Goal: Information Seeking & Learning: Find specific fact

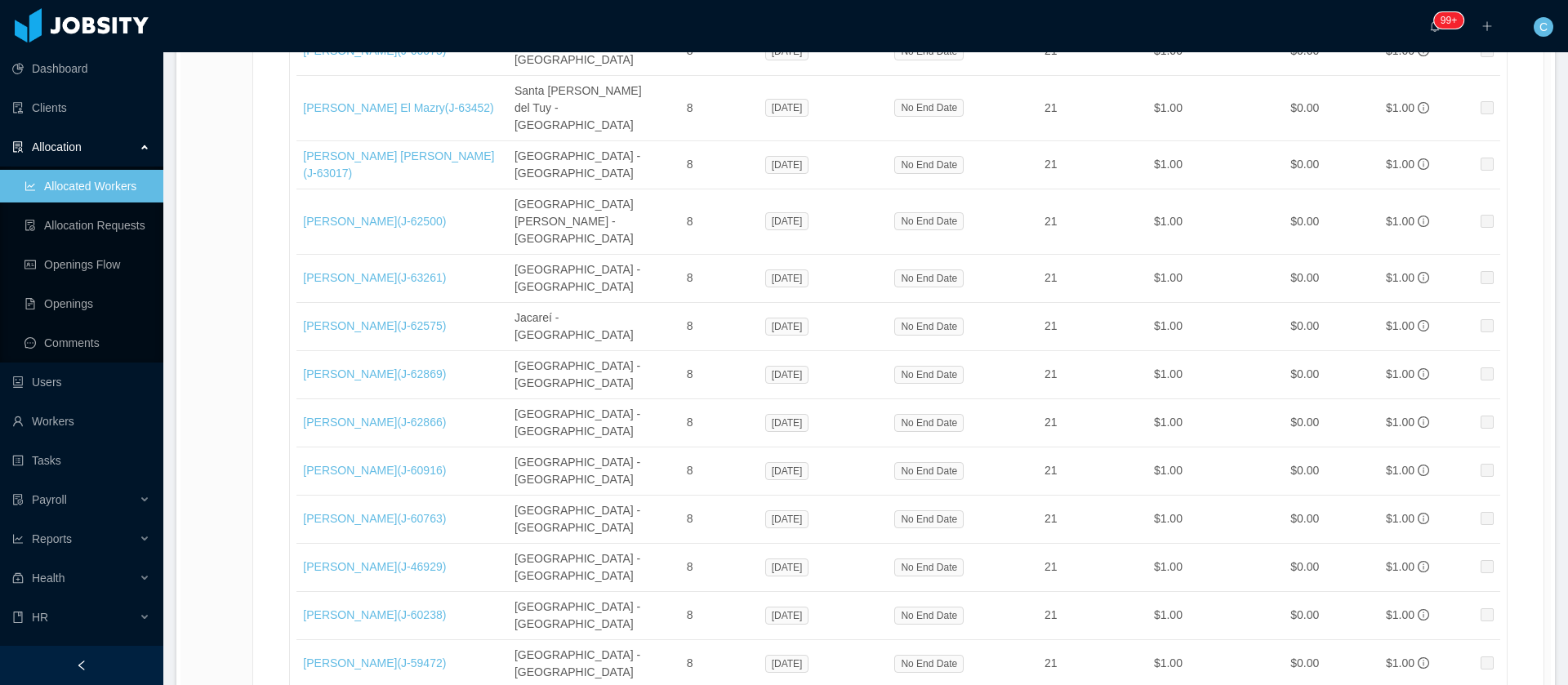
scroll to position [27595, 0]
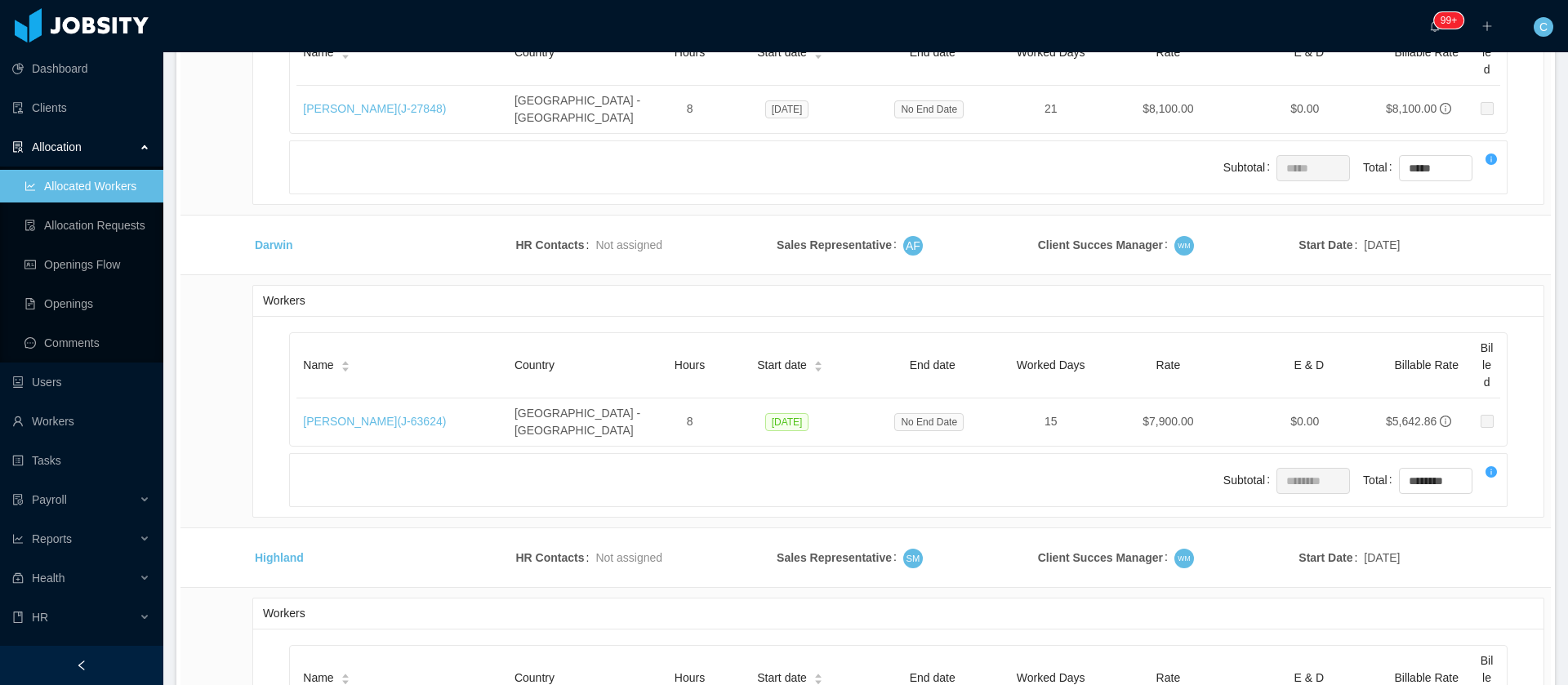
scroll to position [9589, 0]
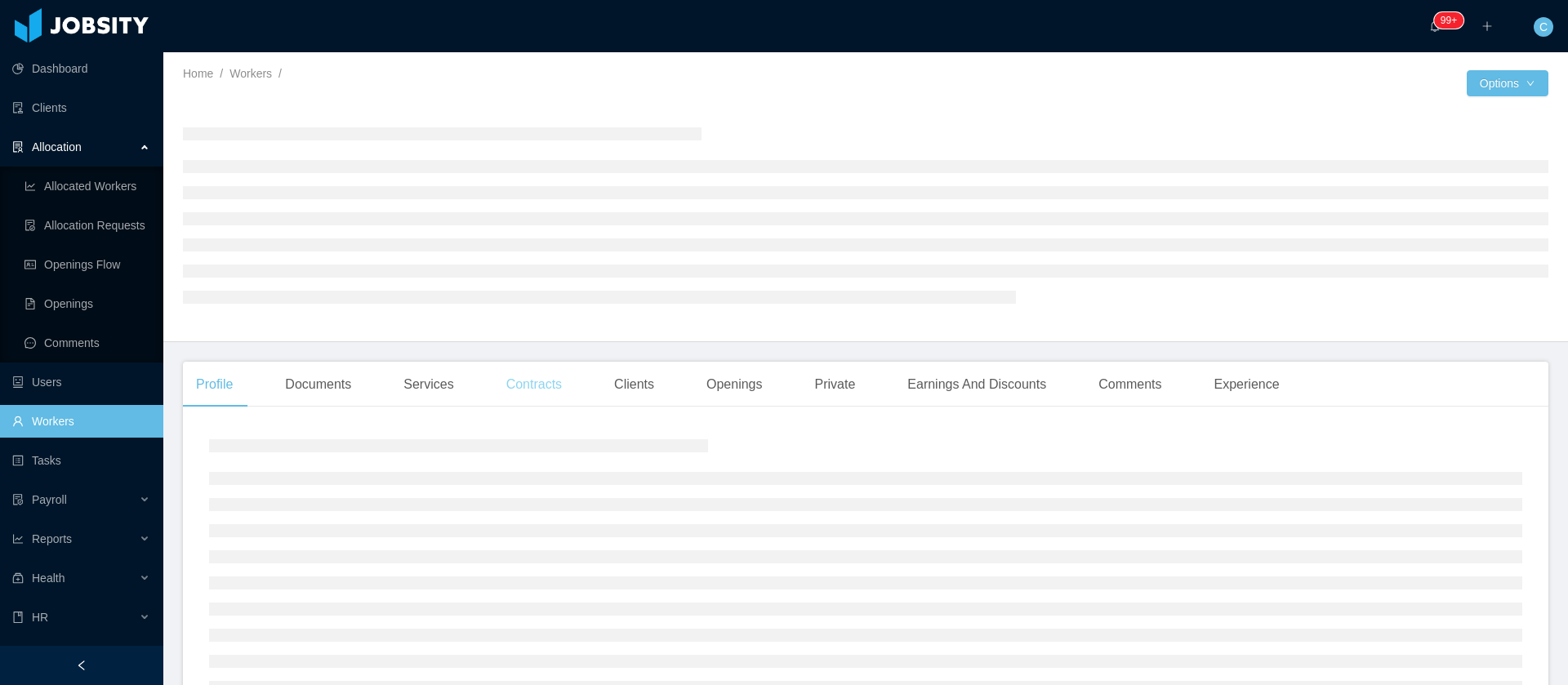
click at [494, 398] on div "Contracts" at bounding box center [534, 384] width 82 height 45
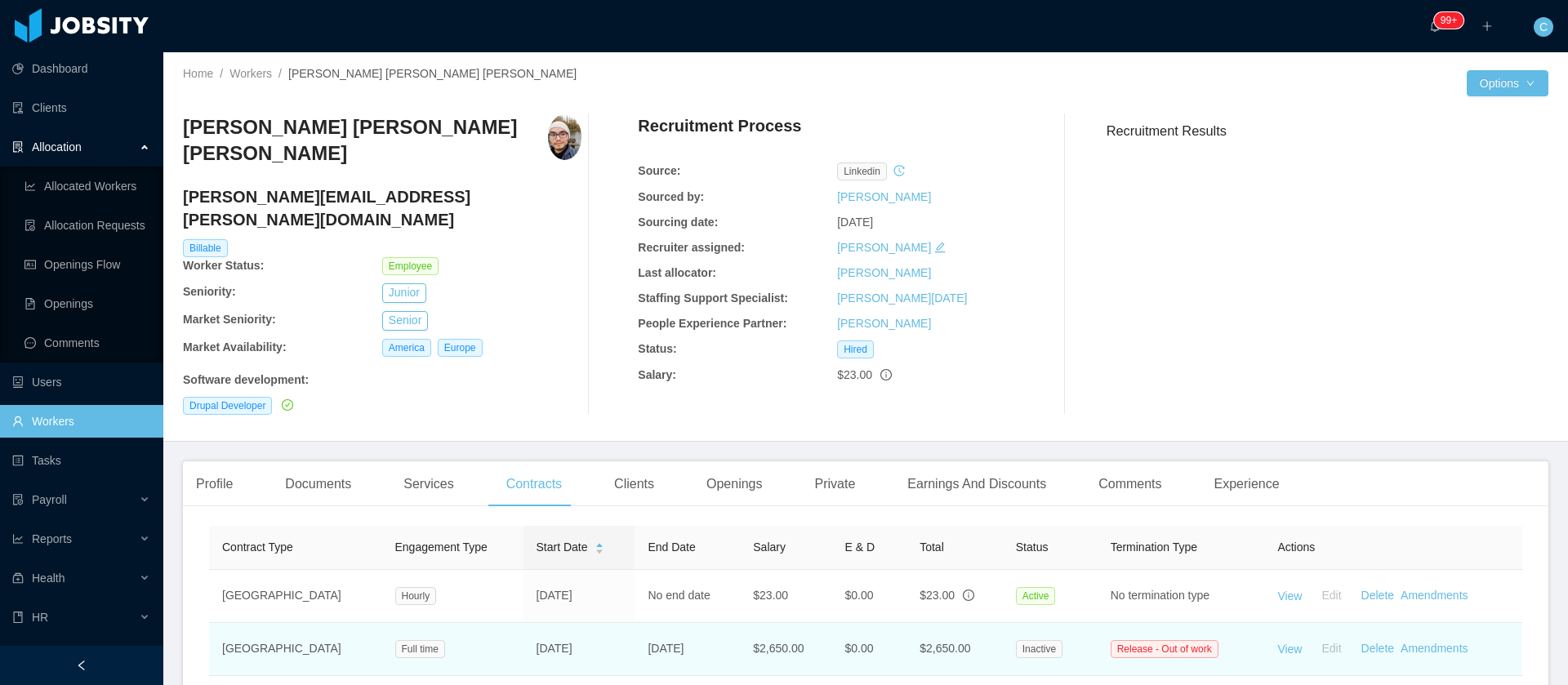
drag, startPoint x: 686, startPoint y: 626, endPoint x: 605, endPoint y: 621, distance: 81.2
click at [635, 623] on td "[DATE]" at bounding box center [687, 649] width 105 height 53
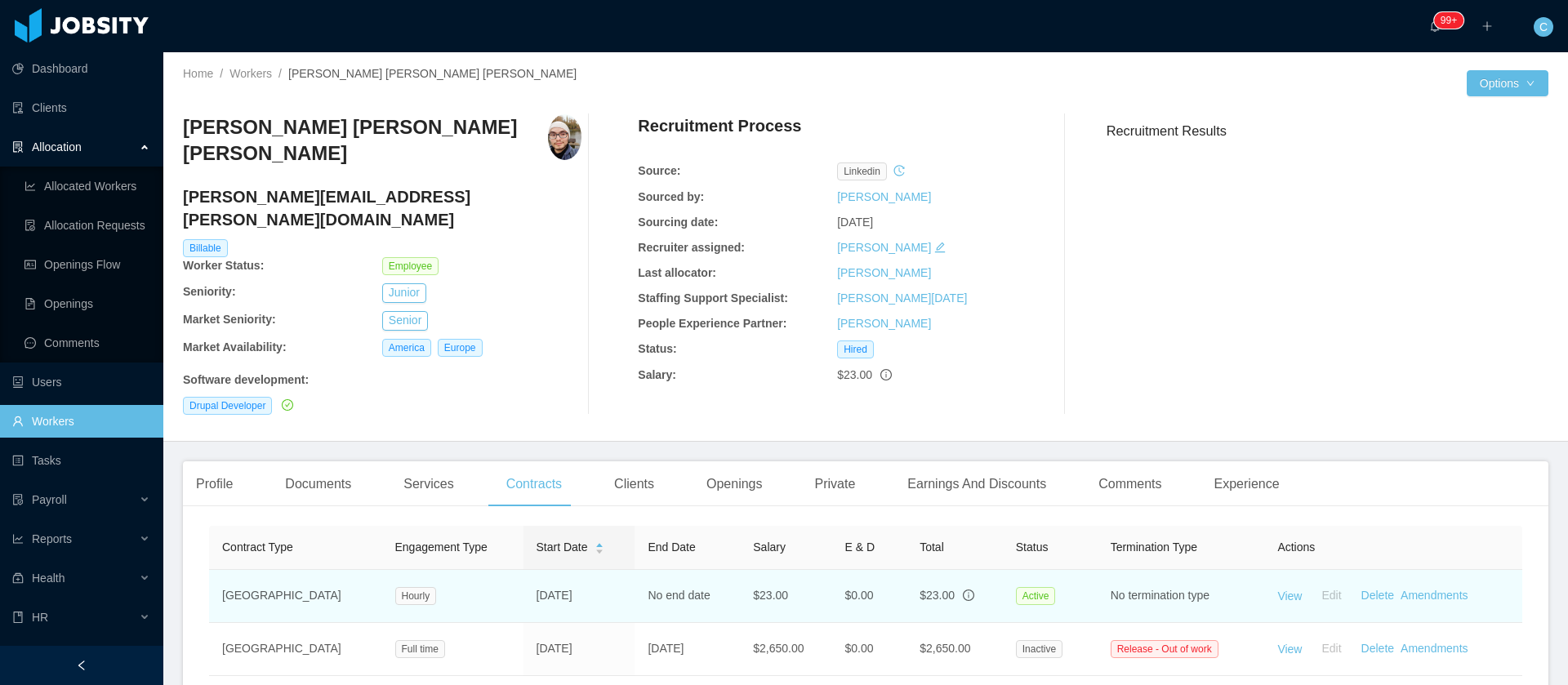
drag, startPoint x: 567, startPoint y: 581, endPoint x: 486, endPoint y: 582, distance: 81.0
click at [524, 582] on td "[DATE]" at bounding box center [579, 596] width 112 height 53
copy td "[DATE]"
